Goal: Information Seeking & Learning: Check status

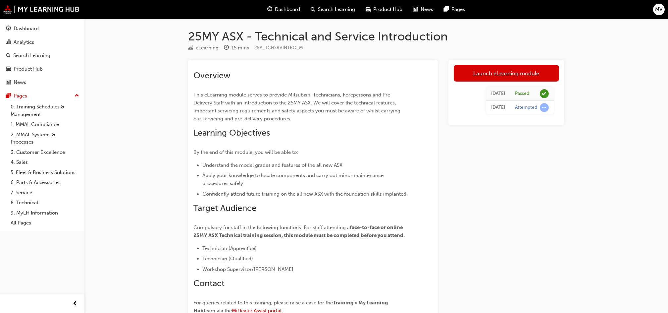
click at [563, 144] on div "Launch eLearning module Wed 17 Sep 2025 Passed Wed 17 Sep 2025 Attempted" at bounding box center [506, 201] width 116 height 282
click at [27, 40] on div "Analytics" at bounding box center [24, 42] width 21 height 8
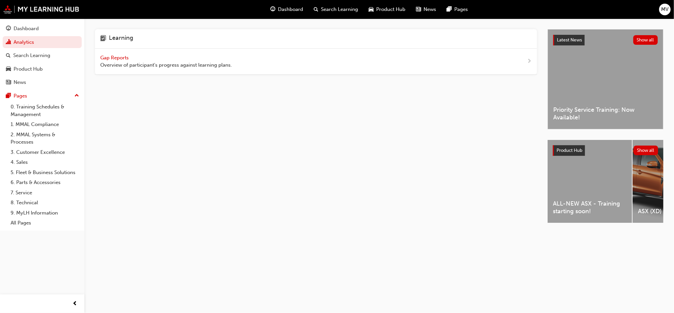
click at [182, 135] on div "Learning Gap Reports Overview of participant's progress against learning plans." at bounding box center [321, 131] width 453 height 205
click at [24, 24] on link "Dashboard" at bounding box center [42, 29] width 79 height 12
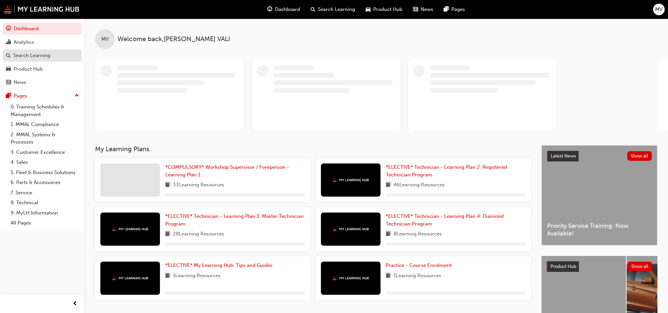
click at [36, 54] on div "Search Learning" at bounding box center [31, 56] width 37 height 8
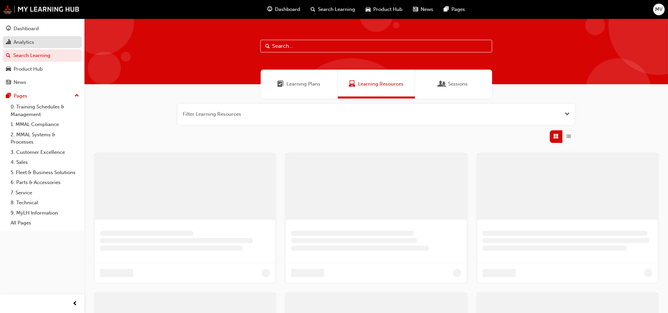
click at [27, 41] on div "Analytics" at bounding box center [24, 42] width 21 height 8
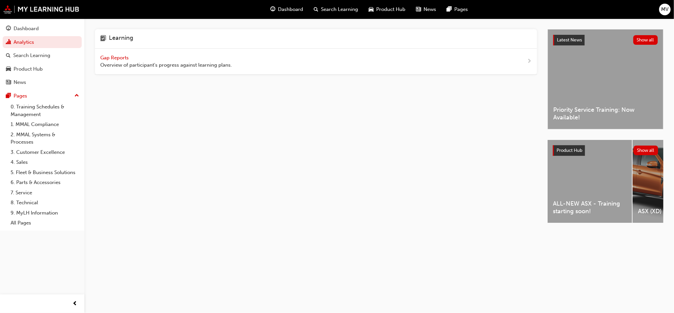
drag, startPoint x: 120, startPoint y: 60, endPoint x: 119, endPoint y: 57, distance: 3.4
click at [120, 60] on span "Gap Reports" at bounding box center [115, 58] width 30 height 6
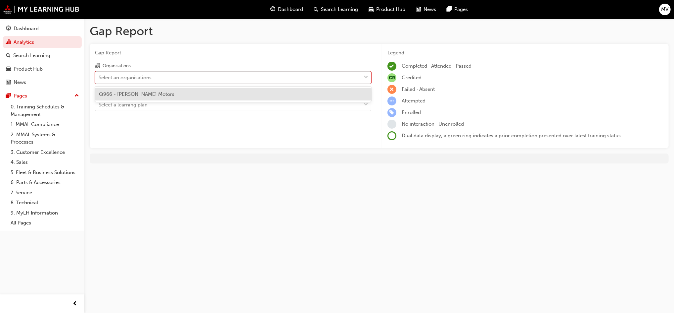
click at [369, 73] on div at bounding box center [366, 78] width 10 height 12
click at [99, 74] on input "Organisations option Q966 - Filby's Motors focused, 1 of 1. 1 result available.…" at bounding box center [99, 77] width 1 height 6
click at [368, 73] on span "down-icon" at bounding box center [366, 77] width 5 height 9
click at [99, 74] on input "Organisations option Q966 - Filby's Motors focused, 1 of 1. 1 result available.…" at bounding box center [99, 77] width 1 height 6
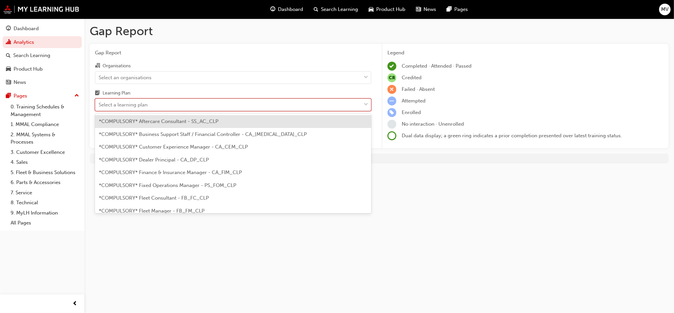
click at [371, 105] on div at bounding box center [366, 105] width 10 height 12
click at [99, 105] on input "Learning Plan option *COMPULSORY* Aftercare Consultant - SS_AC_CLP focused, 1 o…" at bounding box center [99, 105] width 1 height 6
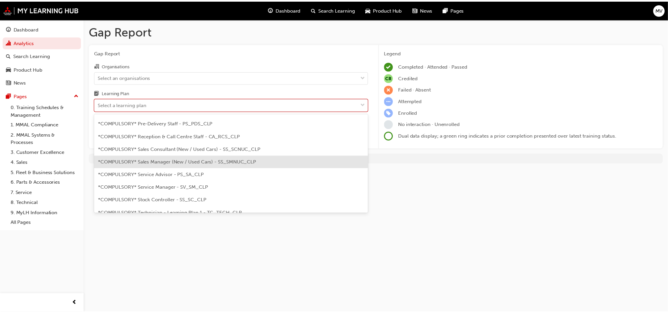
scroll to position [324, 0]
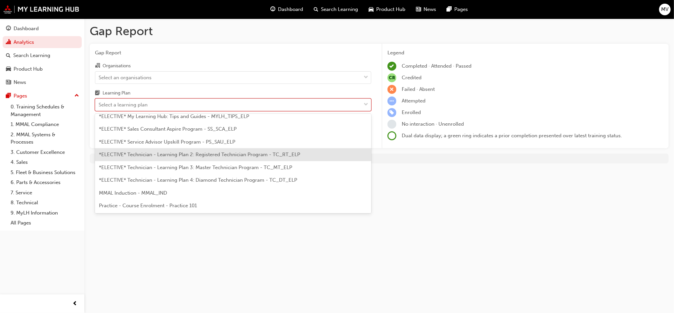
click at [187, 154] on span "*ELECTIVE* Technician - Learning Plan 2: Registered Technician Program - TC_RT_…" at bounding box center [199, 154] width 201 height 6
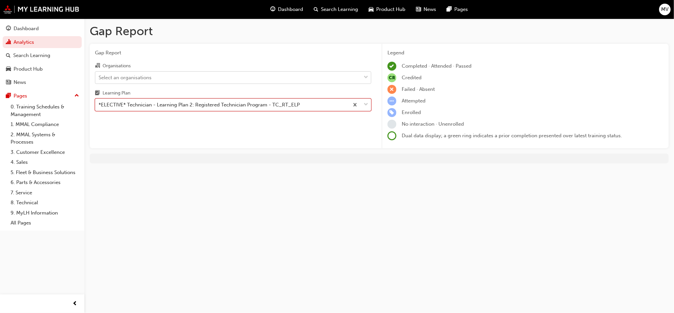
click at [369, 75] on div at bounding box center [366, 78] width 10 height 12
click at [99, 75] on input "Organisations Select an organisations" at bounding box center [99, 77] width 1 height 6
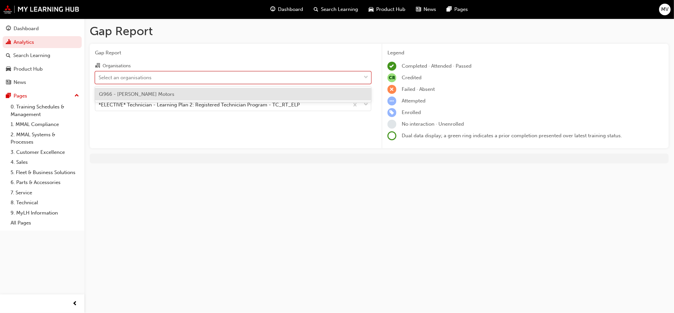
click at [152, 91] on div "Q966 - Filby's Motors" at bounding box center [233, 94] width 276 height 13
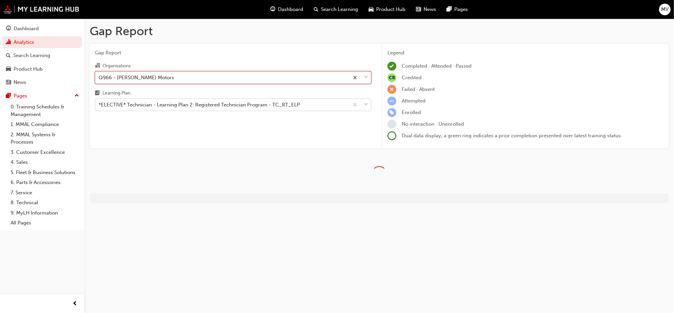
click at [141, 106] on div "*ELECTIVE* Technician - Learning Plan 2: Registered Technician Program - TC_RT_…" at bounding box center [199, 105] width 201 height 8
click at [99, 106] on input "Learning Plan *ELECTIVE* Technician - Learning Plan 2: Registered Technician Pr…" at bounding box center [99, 105] width 1 height 6
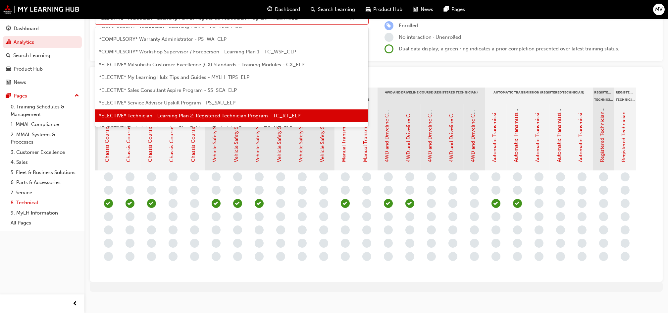
scroll to position [99, 0]
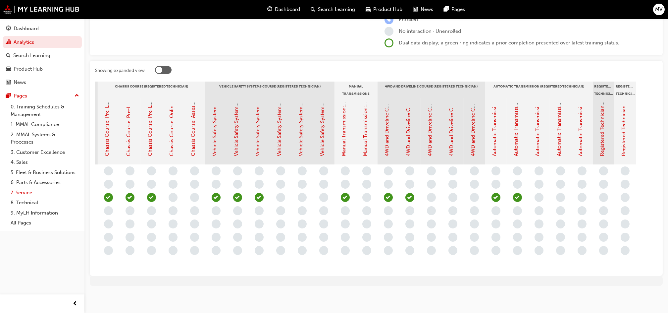
click at [24, 192] on link "7. Service" at bounding box center [45, 192] width 74 height 10
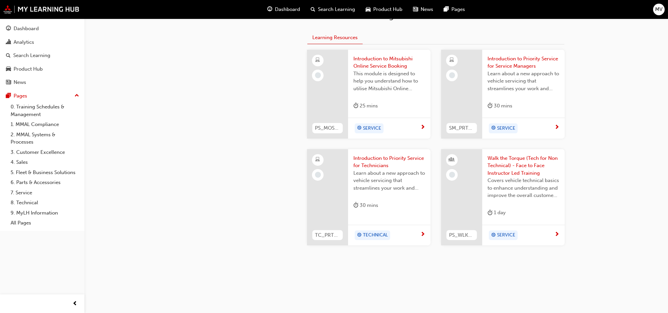
scroll to position [278, 0]
click at [32, 69] on div "Product Hub" at bounding box center [28, 69] width 29 height 8
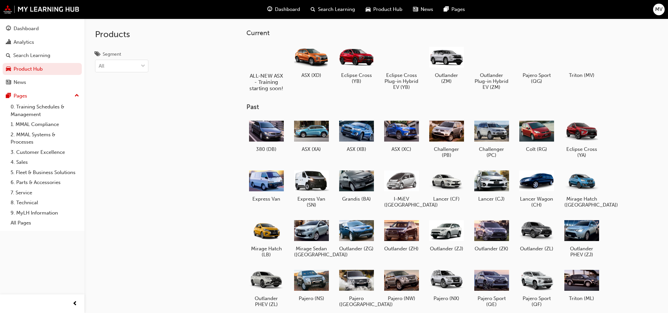
click at [274, 66] on div at bounding box center [266, 56] width 37 height 26
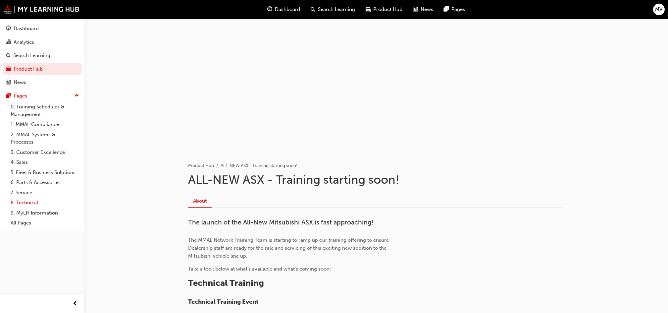
click at [28, 204] on link "8. Technical" at bounding box center [45, 202] width 74 height 10
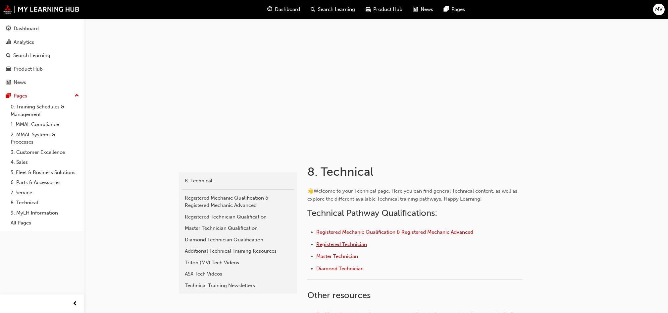
click at [339, 244] on span "Registered Technician" at bounding box center [341, 244] width 51 height 6
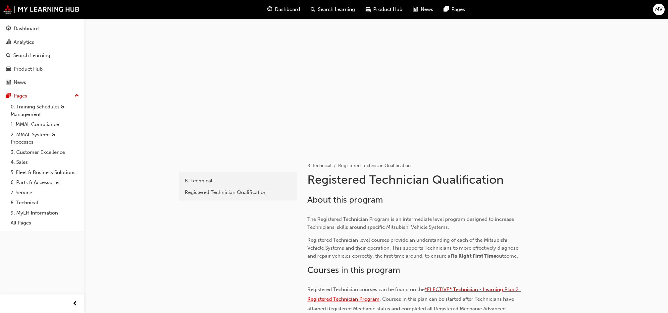
click at [488, 286] on span "*ELECTIVE* Technician - Learning Plan 2: Registered Technician Program" at bounding box center [414, 294] width 214 height 16
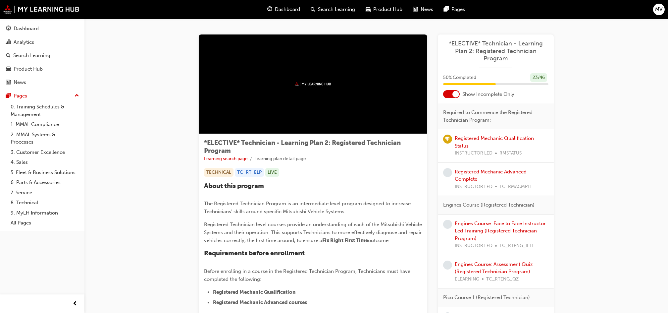
click at [452, 92] on div at bounding box center [451, 94] width 17 height 8
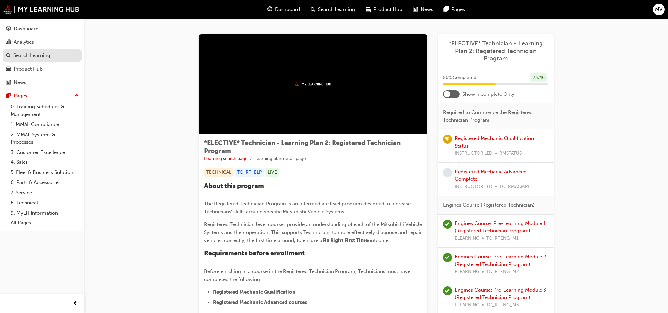
drag, startPoint x: 30, startPoint y: 41, endPoint x: 5, endPoint y: 51, distance: 27.0
click at [29, 42] on div "Analytics" at bounding box center [24, 42] width 21 height 8
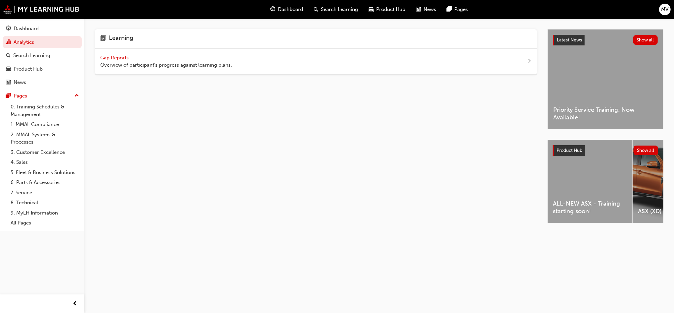
click at [114, 57] on span "Gap Reports" at bounding box center [115, 58] width 30 height 6
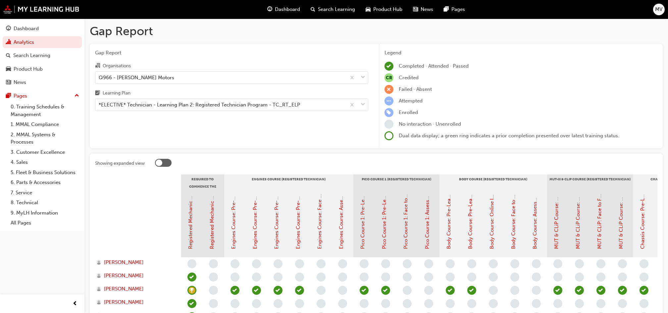
click at [161, 161] on div at bounding box center [159, 162] width 7 height 7
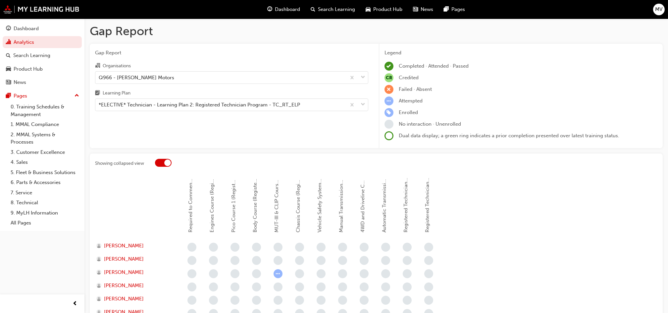
scroll to position [76, 0]
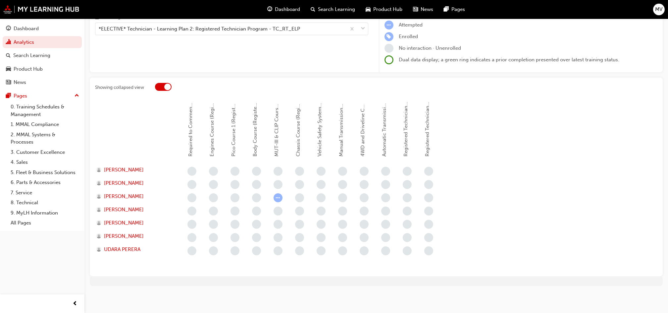
click at [168, 83] on div at bounding box center [167, 86] width 7 height 7
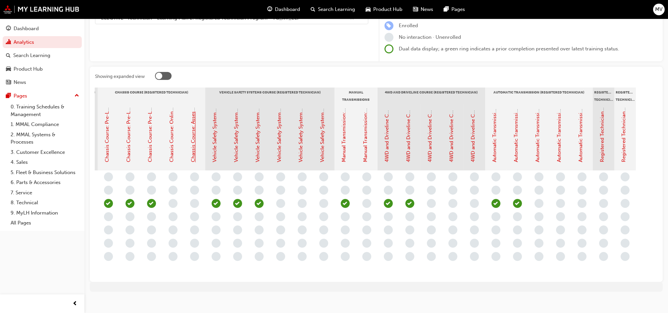
scroll to position [99, 0]
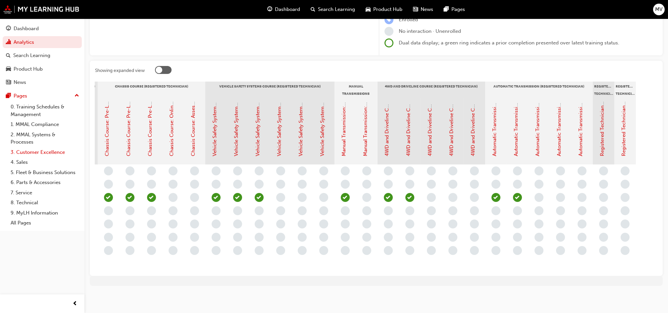
click at [24, 151] on link "3. Customer Excellence" at bounding box center [45, 152] width 74 height 10
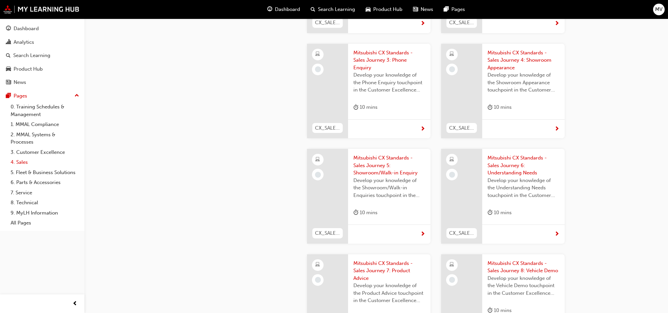
scroll to position [378, 0]
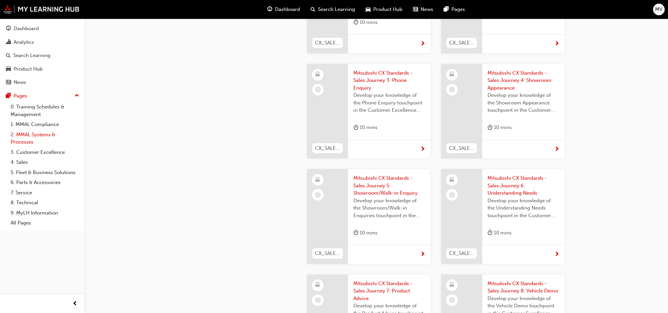
click at [39, 135] on link "2. MMAL Systems & Processes" at bounding box center [45, 138] width 74 height 18
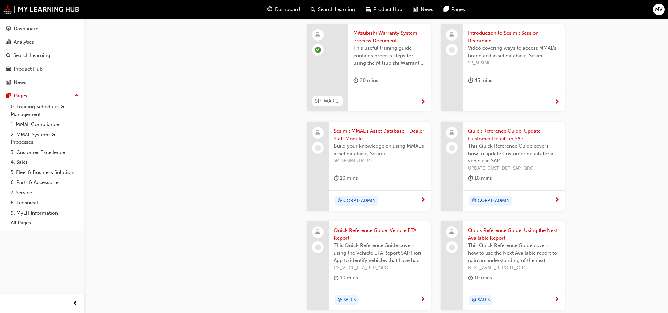
scroll to position [589, 0]
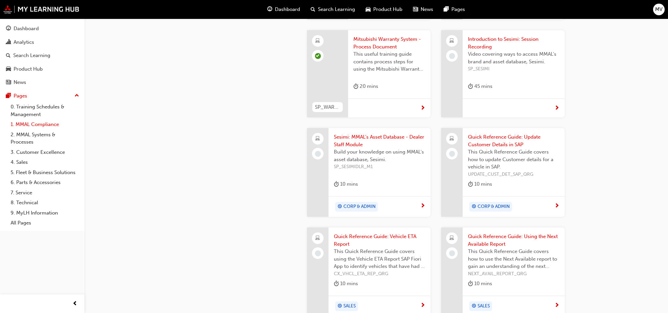
click at [42, 122] on link "1. MMAL Compliance" at bounding box center [45, 124] width 74 height 10
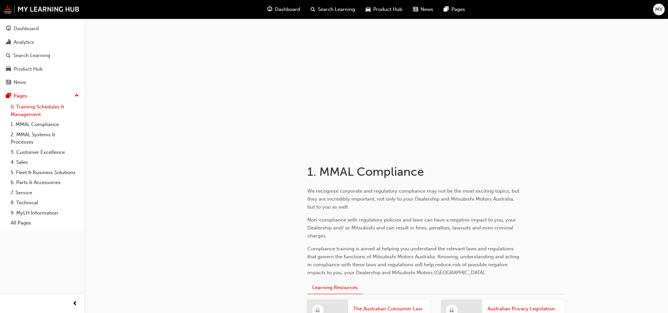
click at [27, 111] on link "0. Training Schedules & Management" at bounding box center [45, 111] width 74 height 18
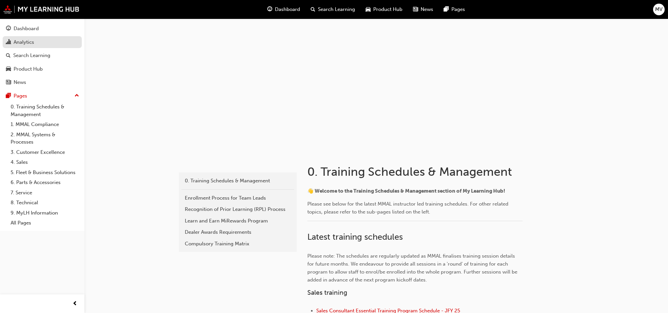
click at [24, 38] on div "Analytics" at bounding box center [24, 42] width 21 height 8
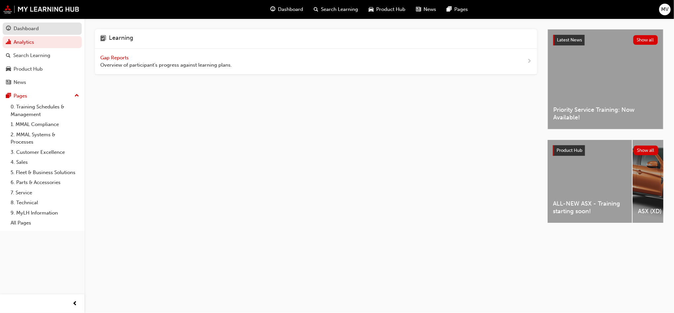
click at [25, 27] on div "Dashboard" at bounding box center [26, 29] width 25 height 8
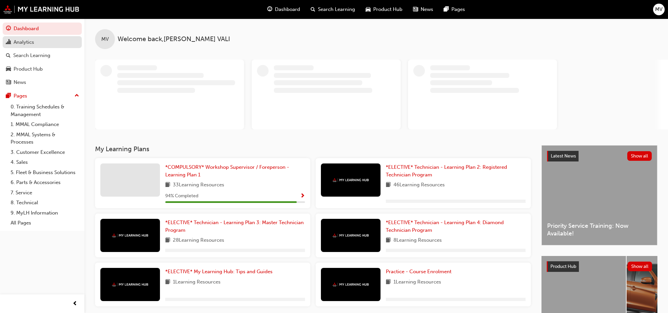
click at [31, 41] on div "Analytics" at bounding box center [24, 42] width 21 height 8
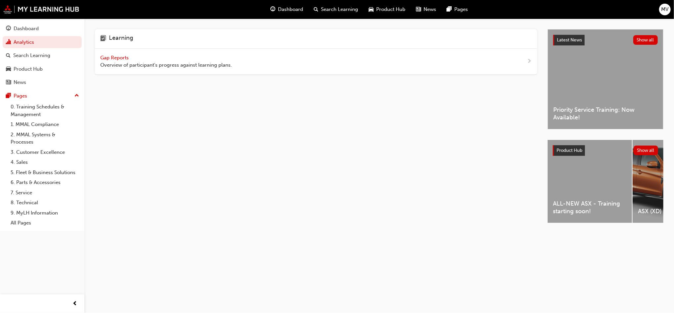
click at [118, 57] on span "Gap Reports" at bounding box center [115, 58] width 30 height 6
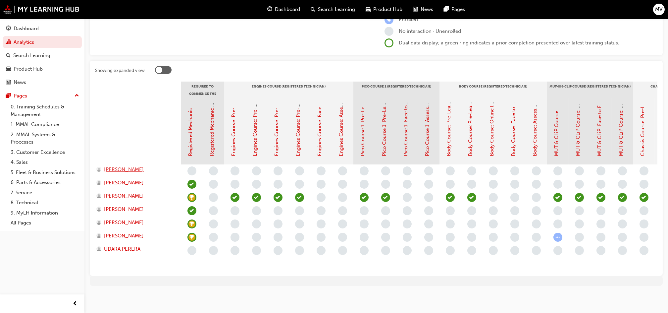
click at [127, 166] on span "CRAIG NOBLE" at bounding box center [124, 170] width 40 height 8
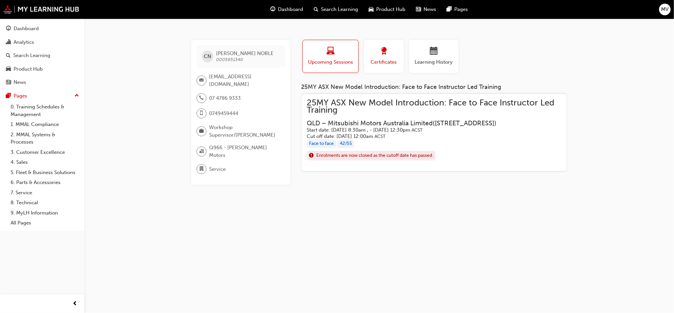
click at [384, 58] on span "Certificates" at bounding box center [384, 62] width 30 height 8
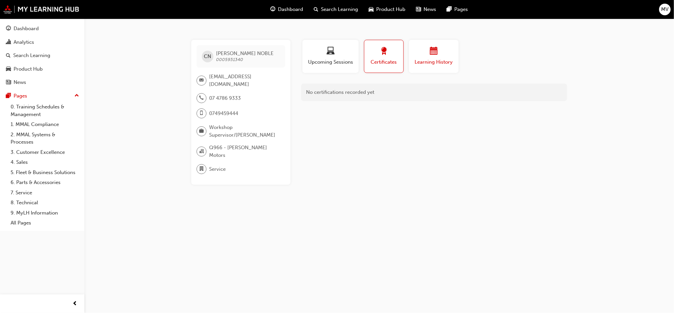
click at [434, 60] on span "Learning History" at bounding box center [434, 62] width 40 height 8
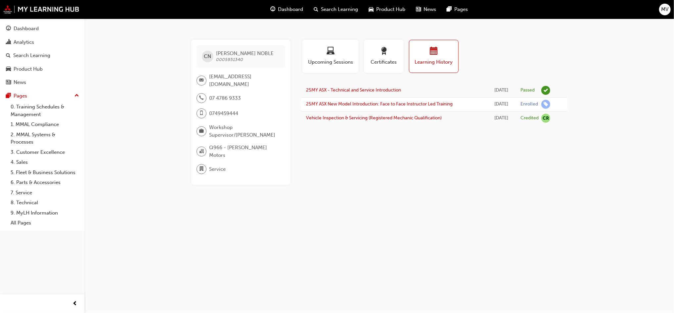
click at [454, 211] on div "CN CRAIG NOBLE 0005931340 servicep1@filbysmotors.com.au 07 4786 9333 0749459444…" at bounding box center [337, 156] width 674 height 313
click at [139, 202] on div "CN CRAIG NOBLE 0005931340 servicep1@filbysmotors.com.au 07 4786 9333 0749459444…" at bounding box center [337, 156] width 674 height 313
click at [580, 51] on div "CN CRAIG NOBLE 0005931340 servicep1@filbysmotors.com.au 07 4786 9333 0749459444…" at bounding box center [337, 156] width 674 height 313
